Goal: Complete application form

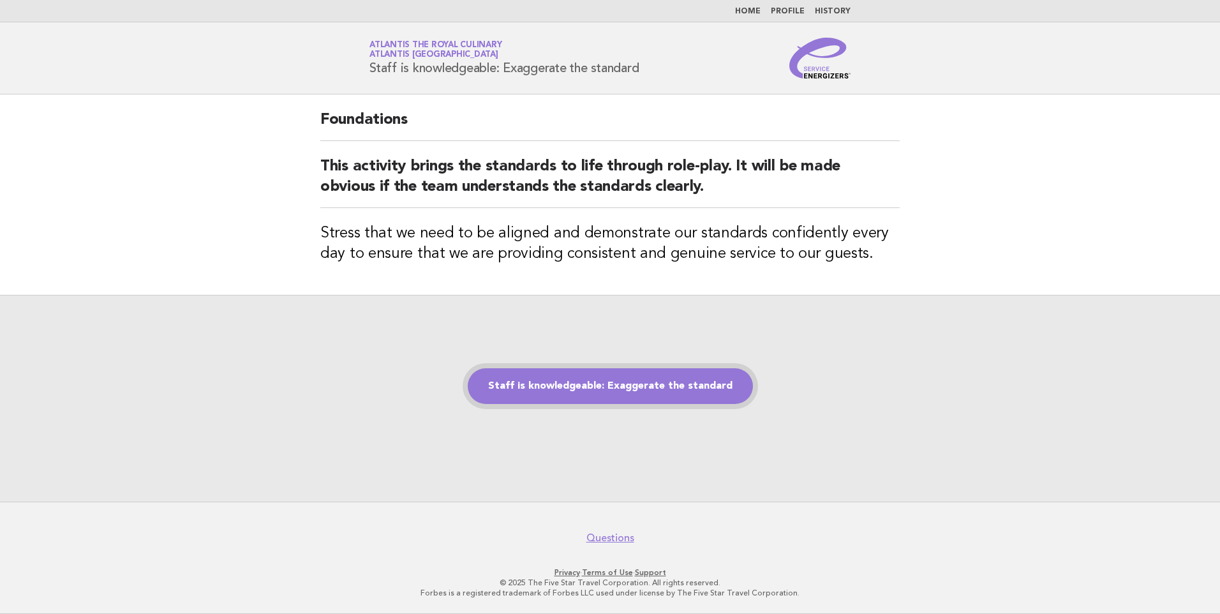
click at [547, 381] on link "Staff is knowledgeable: Exaggerate the standard" at bounding box center [610, 386] width 285 height 36
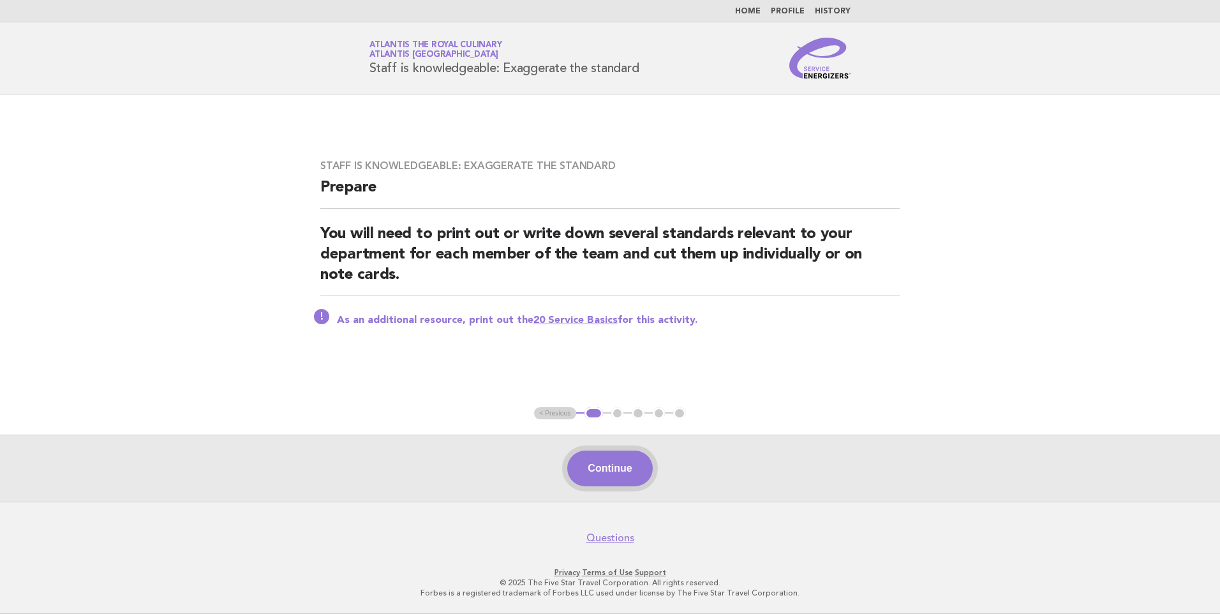
click at [631, 471] on button "Continue" at bounding box center [609, 469] width 85 height 36
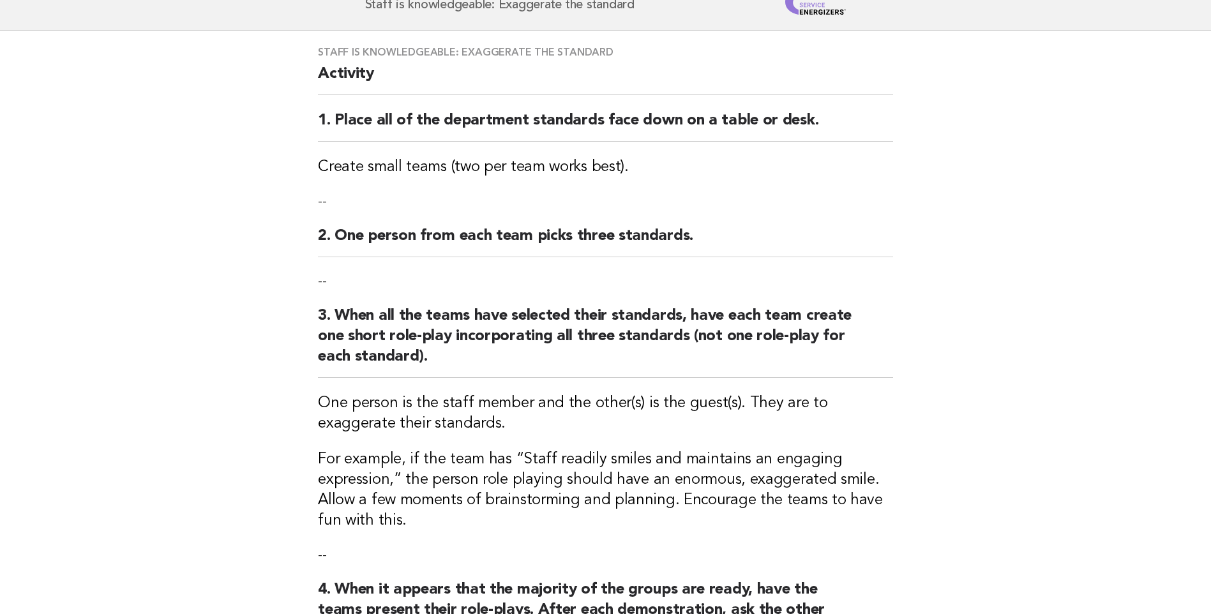
scroll to position [395, 0]
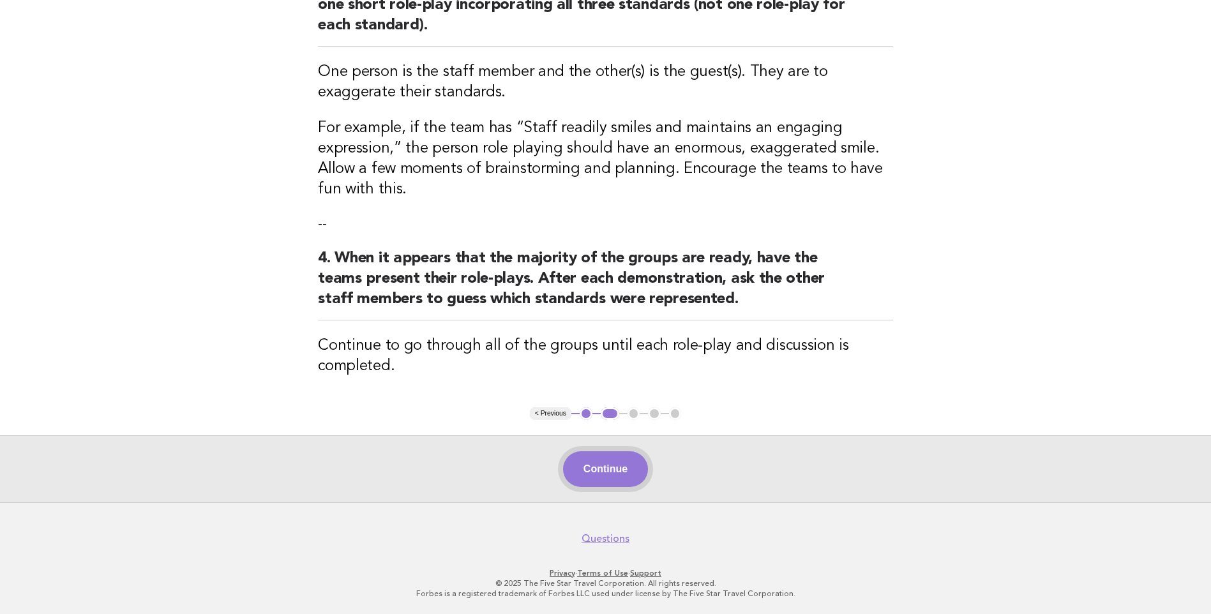
click at [585, 464] on button "Continue" at bounding box center [605, 469] width 85 height 36
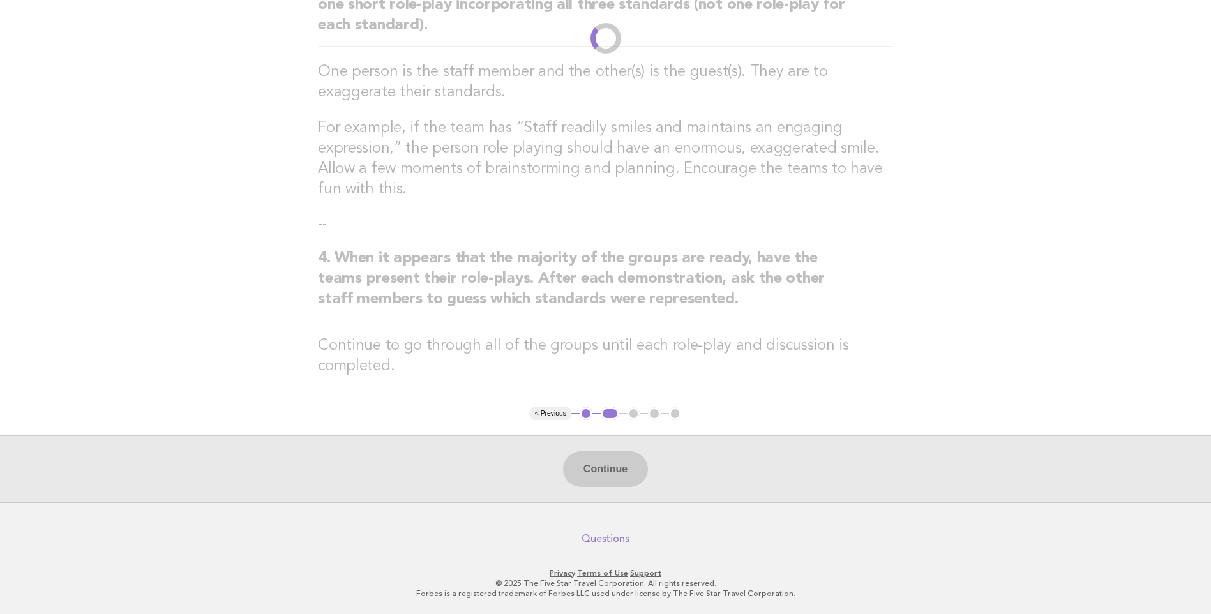
click at [615, 456] on div "Continue" at bounding box center [605, 468] width 1211 height 67
click at [592, 466] on div "Continue" at bounding box center [605, 468] width 1211 height 67
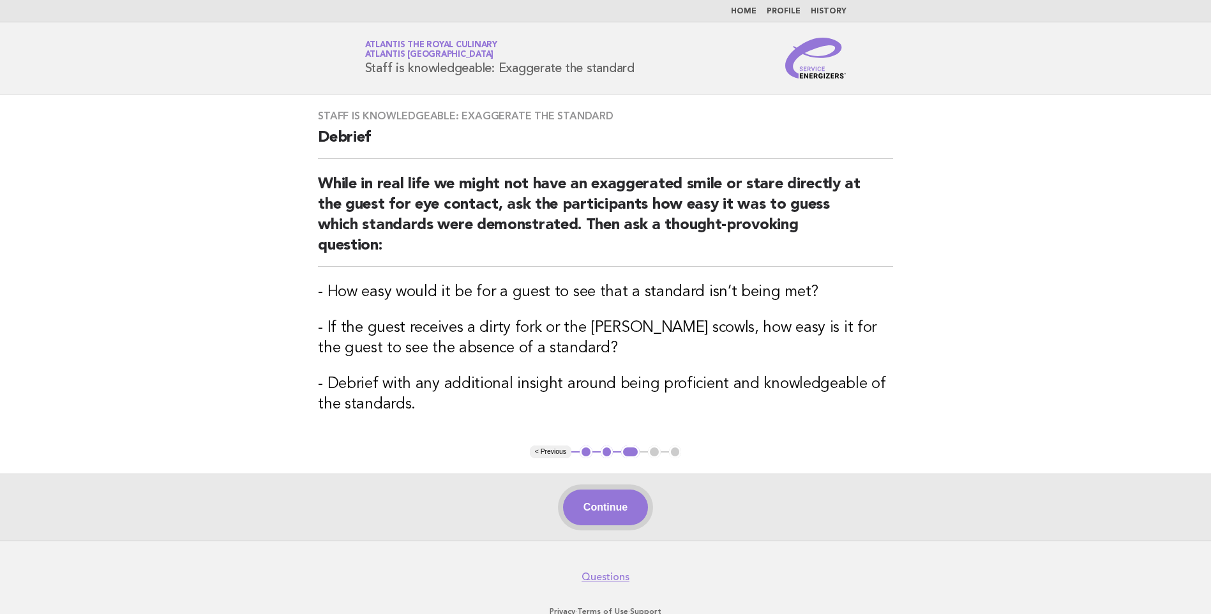
scroll to position [18, 0]
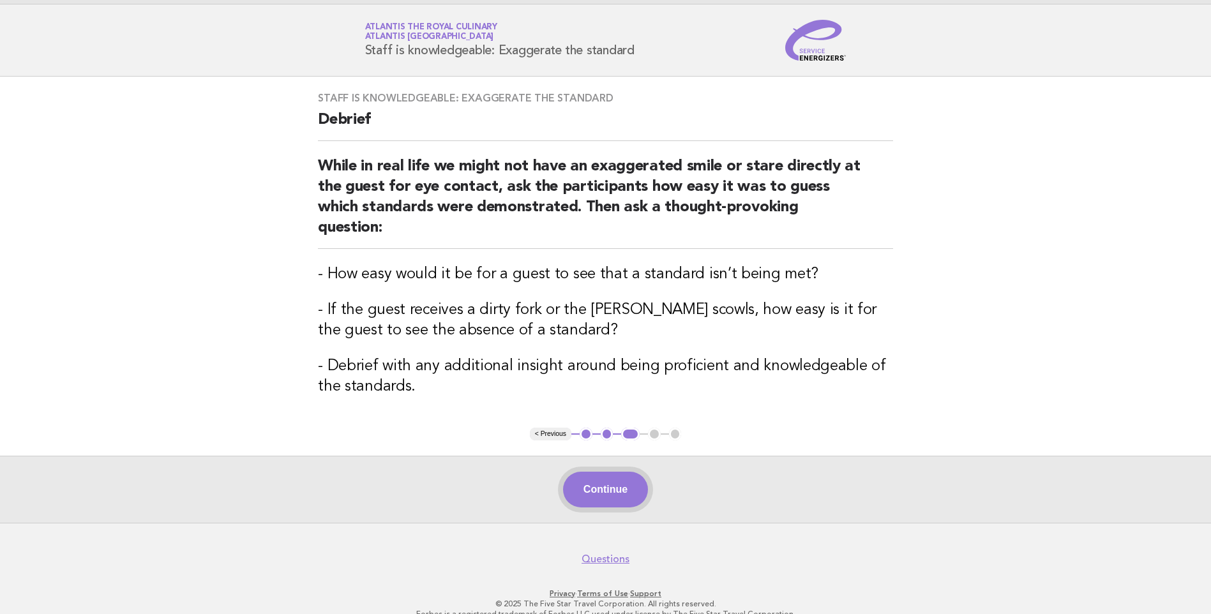
click at [598, 473] on button "Continue" at bounding box center [605, 490] width 85 height 36
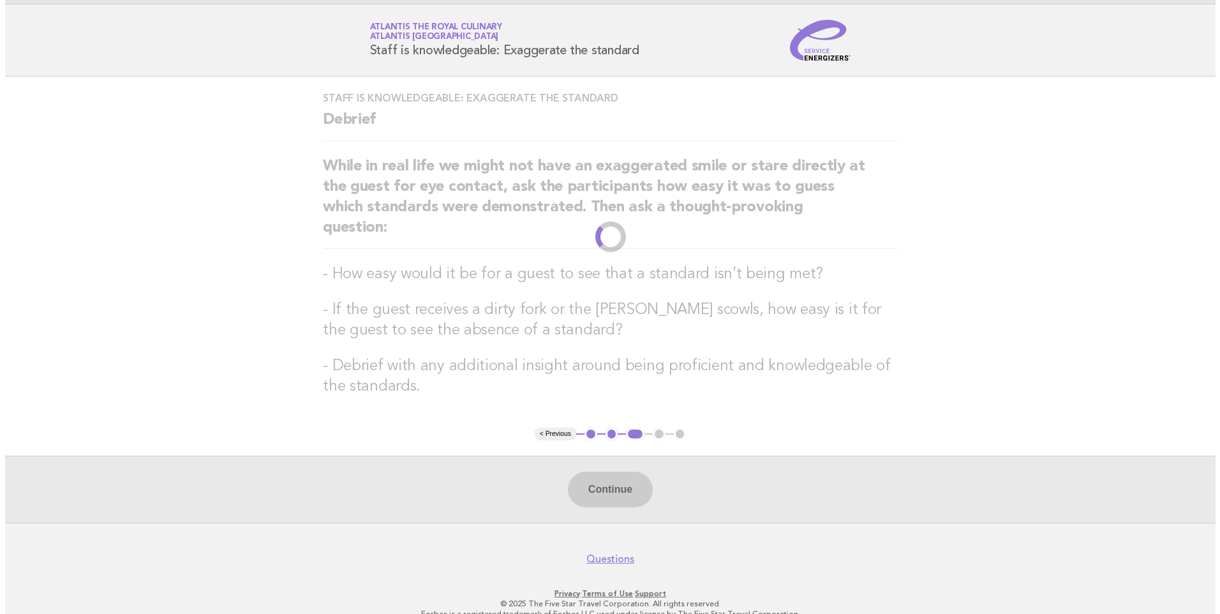
scroll to position [0, 0]
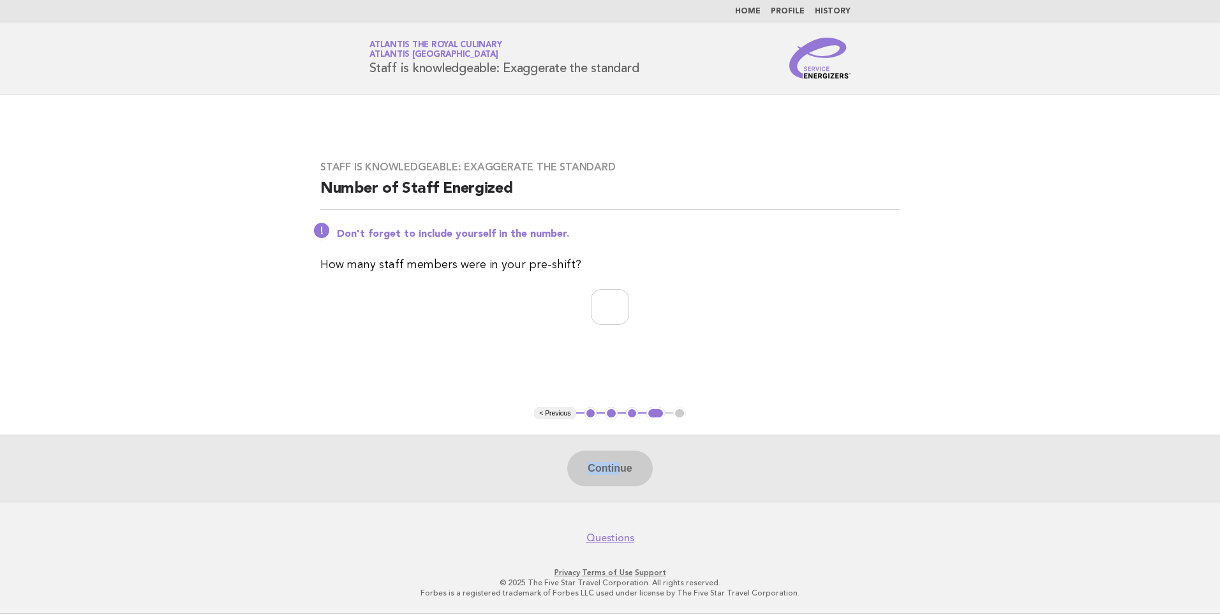
drag, startPoint x: 622, startPoint y: 487, endPoint x: 484, endPoint y: 402, distance: 161.9
click at [484, 402] on main "Staff is knowledgeable: Exaggerate the standard Number of Staff Energized Don't…" at bounding box center [610, 297] width 1220 height 407
drag, startPoint x: 484, startPoint y: 402, endPoint x: 587, endPoint y: 301, distance: 144.4
click at [591, 301] on input "number" at bounding box center [610, 307] width 38 height 36
type input "*"
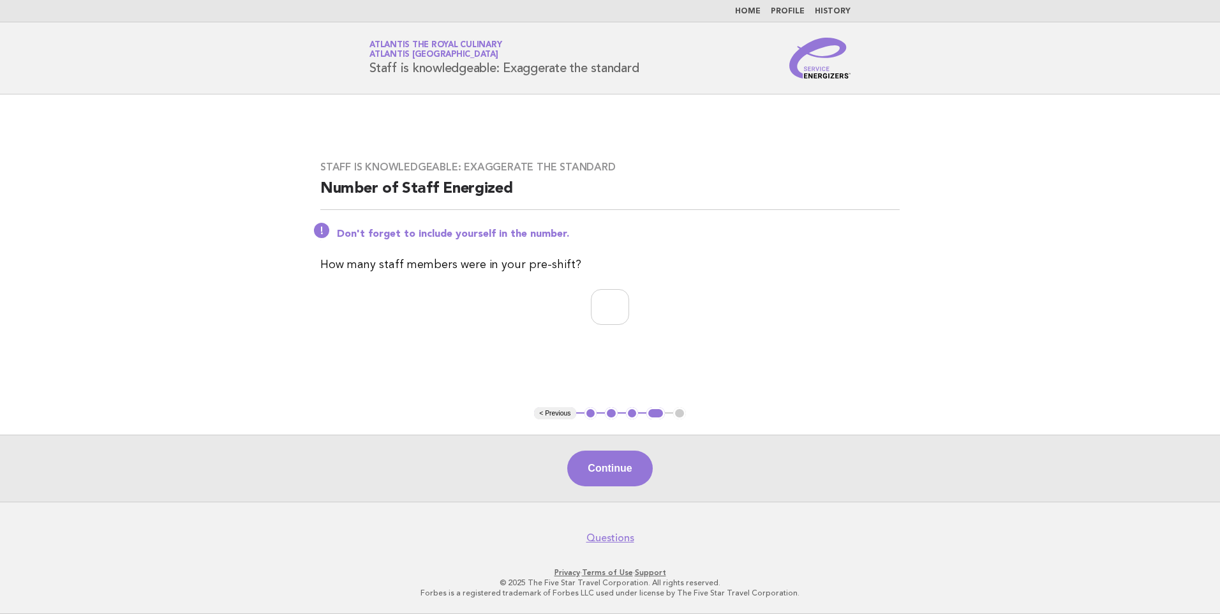
drag, startPoint x: 610, startPoint y: 479, endPoint x: 614, endPoint y: 472, distance: 8.0
click at [610, 477] on button "Continue" at bounding box center [609, 469] width 85 height 36
